Goal: Information Seeking & Learning: Learn about a topic

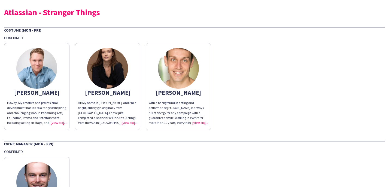
click at [178, 68] on img at bounding box center [178, 68] width 41 height 41
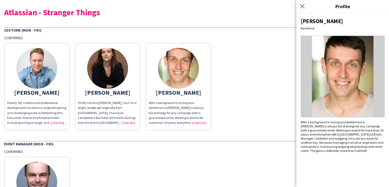
click at [238, 94] on div "[PERSON_NAME], My creative and professional development has led to a range of i…" at bounding box center [194, 85] width 381 height 90
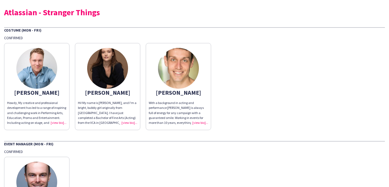
scroll to position [0, 0]
click at [109, 65] on img at bounding box center [107, 68] width 41 height 41
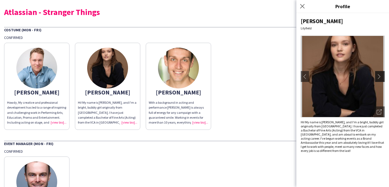
click at [379, 77] on app-icon "chevron-right" at bounding box center [381, 76] width 8 height 5
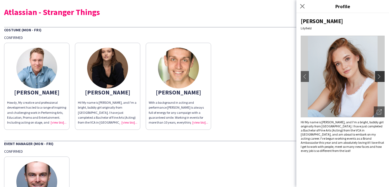
click at [381, 77] on app-icon "chevron-right" at bounding box center [381, 76] width 8 height 5
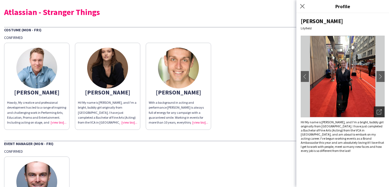
click at [379, 113] on icon "Open photos pop-in" at bounding box center [379, 112] width 5 height 5
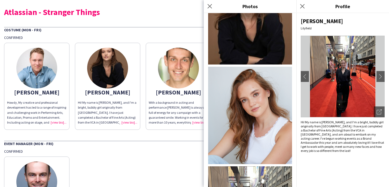
scroll to position [34, 0]
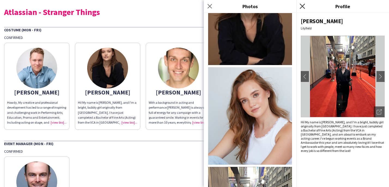
click at [304, 6] on icon "Close pop-in" at bounding box center [302, 6] width 5 height 5
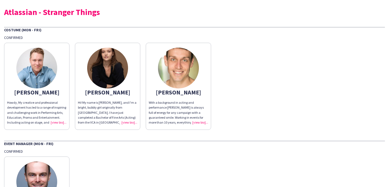
click at [43, 70] on img at bounding box center [36, 68] width 41 height 41
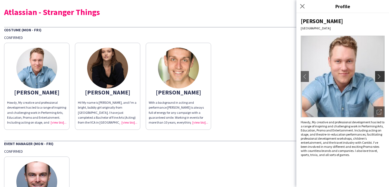
click at [381, 76] on app-icon "chevron-right" at bounding box center [381, 76] width 8 height 5
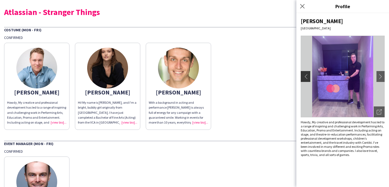
click at [306, 78] on app-icon "chevron-left" at bounding box center [305, 76] width 8 height 5
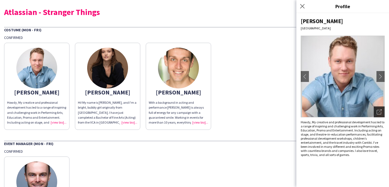
click at [381, 110] on icon at bounding box center [380, 111] width 3 height 3
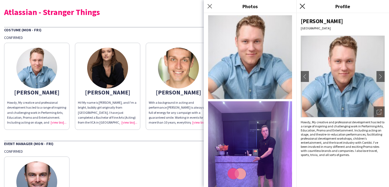
click at [303, 7] on icon "Close pop-in" at bounding box center [302, 6] width 5 height 5
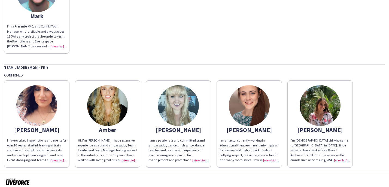
scroll to position [151, 0]
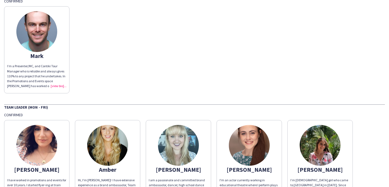
click at [45, 34] on img at bounding box center [36, 31] width 41 height 41
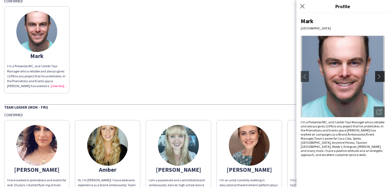
click at [382, 78] on app-icon "chevron-right" at bounding box center [381, 76] width 8 height 5
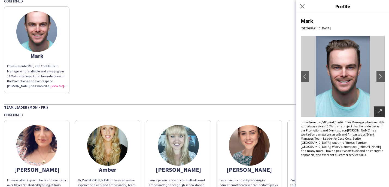
click at [381, 112] on icon "Open photos pop-in" at bounding box center [379, 112] width 5 height 5
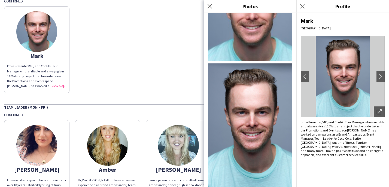
scroll to position [37, 0]
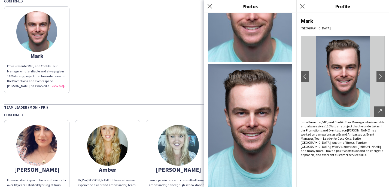
click at [42, 147] on img at bounding box center [36, 145] width 41 height 41
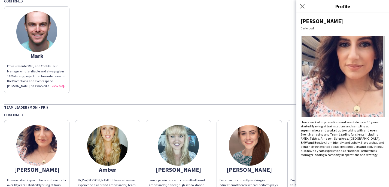
click at [112, 146] on img at bounding box center [107, 145] width 41 height 41
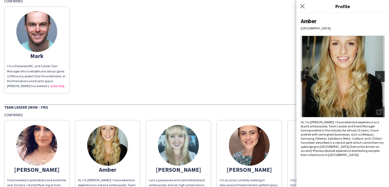
click at [381, 76] on app-icon "chevron-right" at bounding box center [381, 76] width 8 height 5
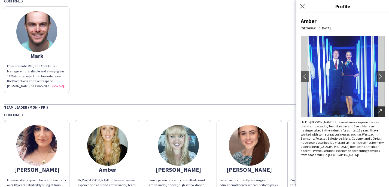
click at [380, 112] on icon "Open photos pop-in" at bounding box center [379, 112] width 5 height 5
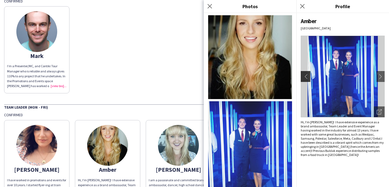
click at [306, 76] on app-icon "chevron-left" at bounding box center [305, 76] width 8 height 5
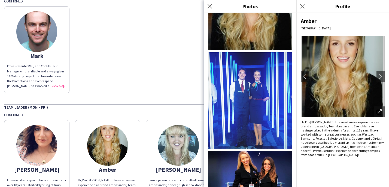
scroll to position [0, 0]
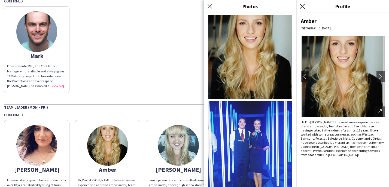
click at [303, 5] on icon at bounding box center [302, 6] width 5 height 5
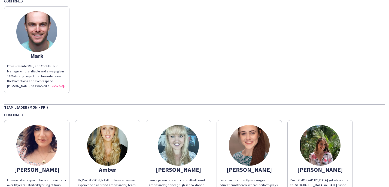
click at [181, 155] on img at bounding box center [178, 145] width 41 height 41
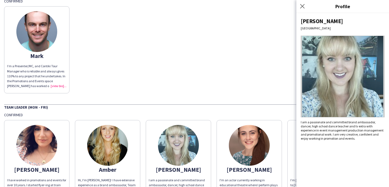
click at [39, 143] on img at bounding box center [36, 145] width 41 height 41
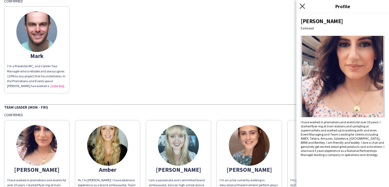
click at [302, 8] on icon "Close pop-in" at bounding box center [302, 6] width 5 height 5
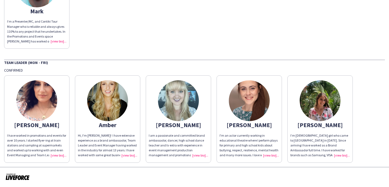
scroll to position [195, 0]
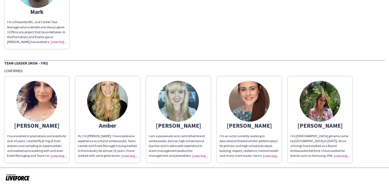
click at [256, 105] on img at bounding box center [249, 101] width 41 height 41
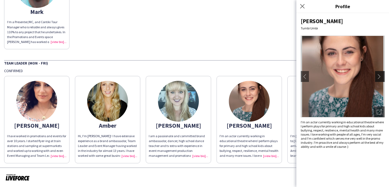
click at [378, 78] on app-icon "chevron-right" at bounding box center [381, 76] width 8 height 5
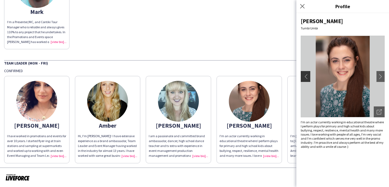
click at [305, 77] on app-icon "chevron-left" at bounding box center [305, 76] width 8 height 5
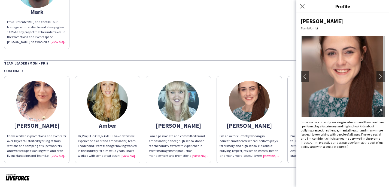
drag, startPoint x: 343, startPoint y: 61, endPoint x: 358, endPoint y: 82, distance: 25.0
click at [343, 61] on img at bounding box center [343, 77] width 84 height 82
click at [380, 115] on div "Open photos pop-in" at bounding box center [379, 112] width 11 height 11
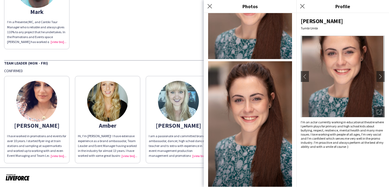
scroll to position [56, 0]
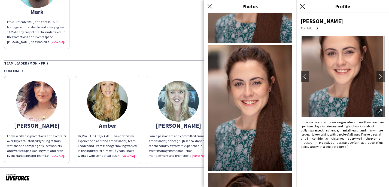
click at [303, 6] on icon at bounding box center [302, 6] width 5 height 5
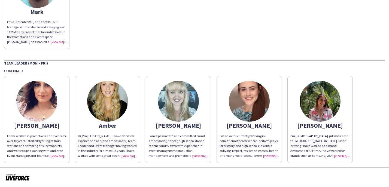
click at [317, 104] on img at bounding box center [320, 101] width 41 height 41
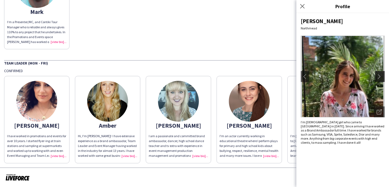
click at [380, 76] on app-icon "chevron-right" at bounding box center [381, 76] width 8 height 5
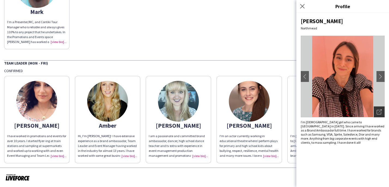
click at [382, 113] on div "Open photos pop-in" at bounding box center [379, 112] width 11 height 11
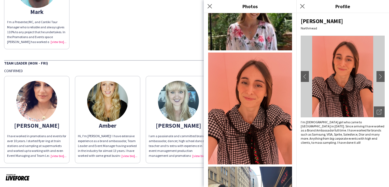
scroll to position [49, 0]
click at [303, 6] on icon at bounding box center [302, 6] width 5 height 5
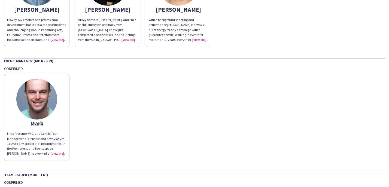
scroll to position [81, 0]
